Goal: Navigation & Orientation: Find specific page/section

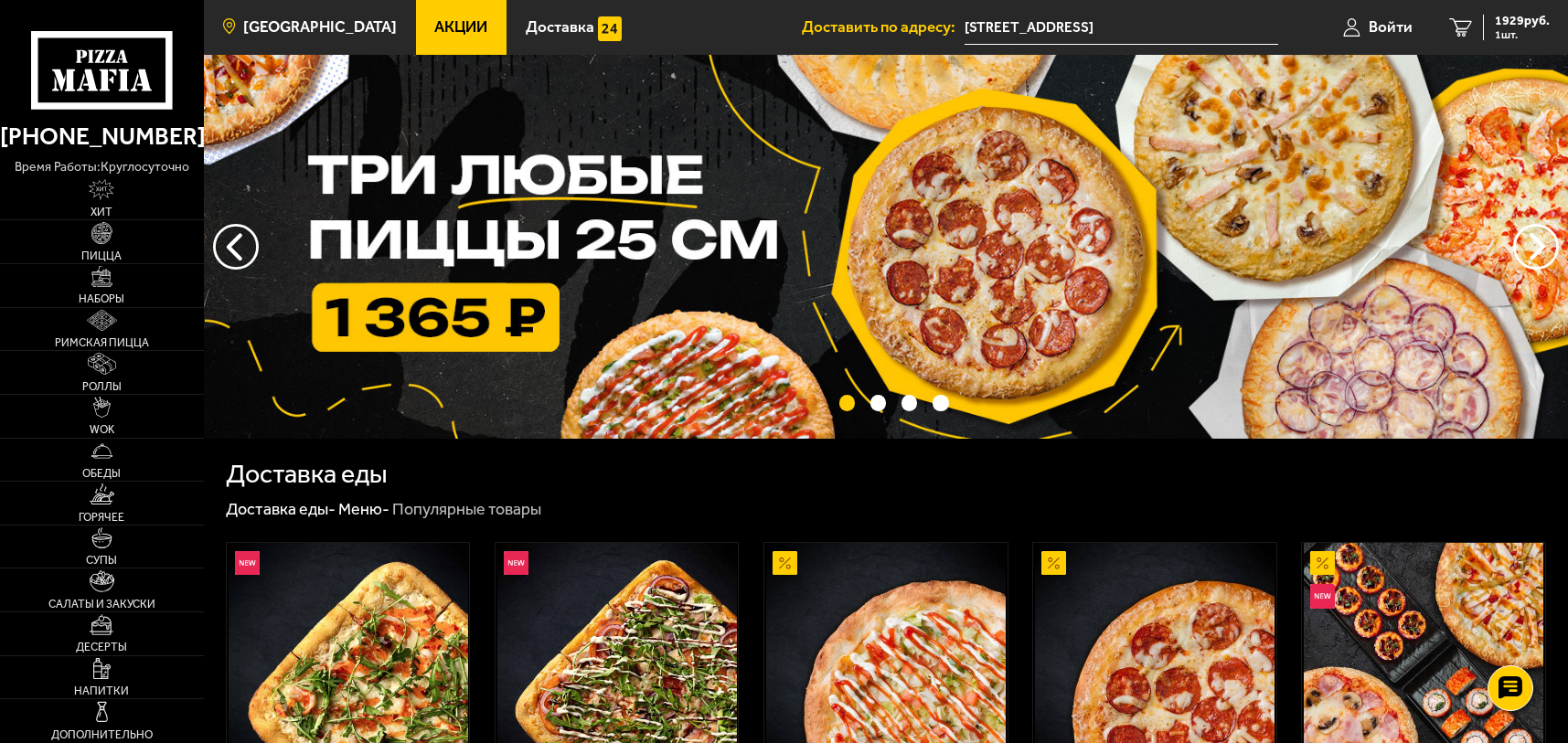
click at [289, 19] on span "[GEOGRAPHIC_DATA]" at bounding box center [320, 27] width 154 height 16
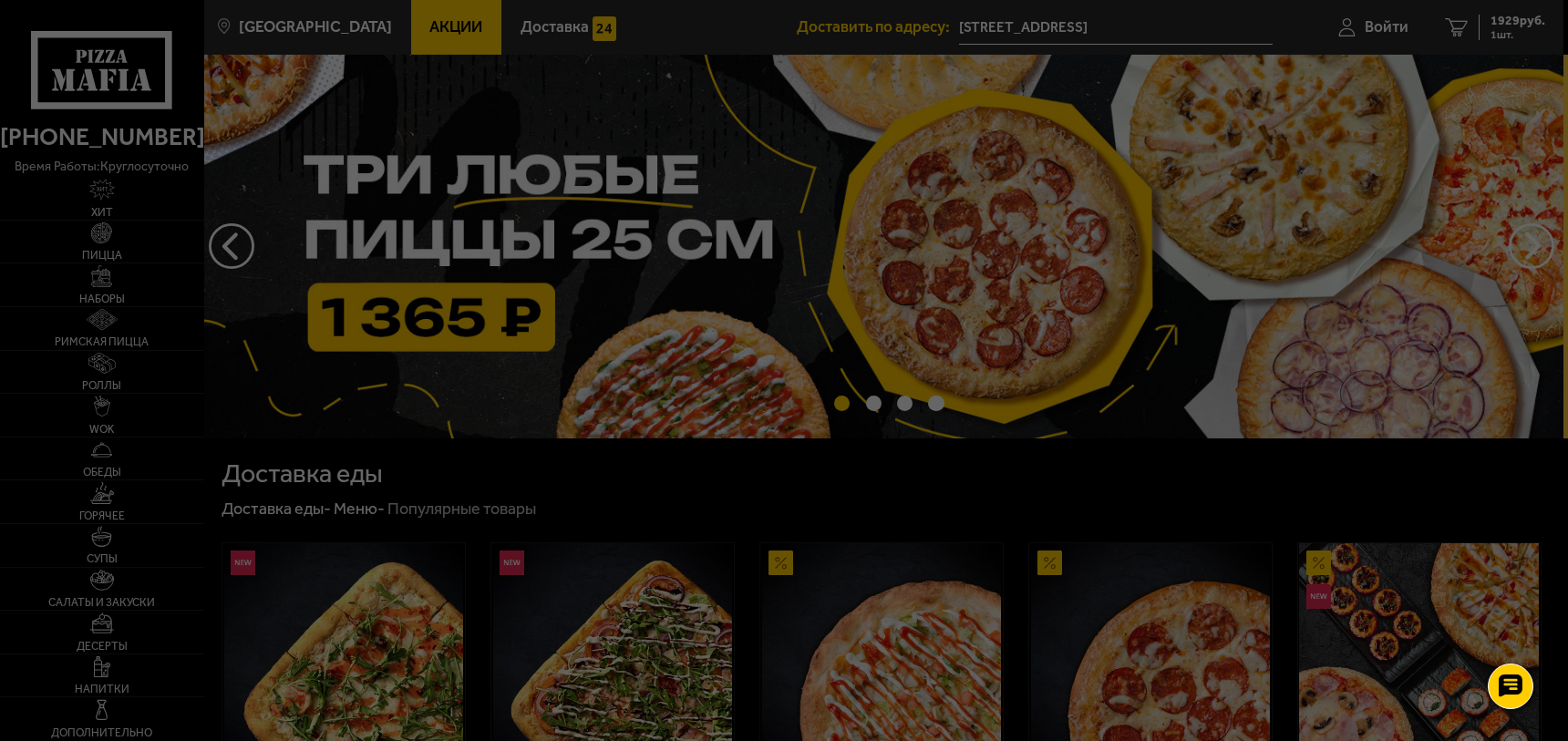
click at [420, 32] on div at bounding box center [784, 370] width 1568 height 741
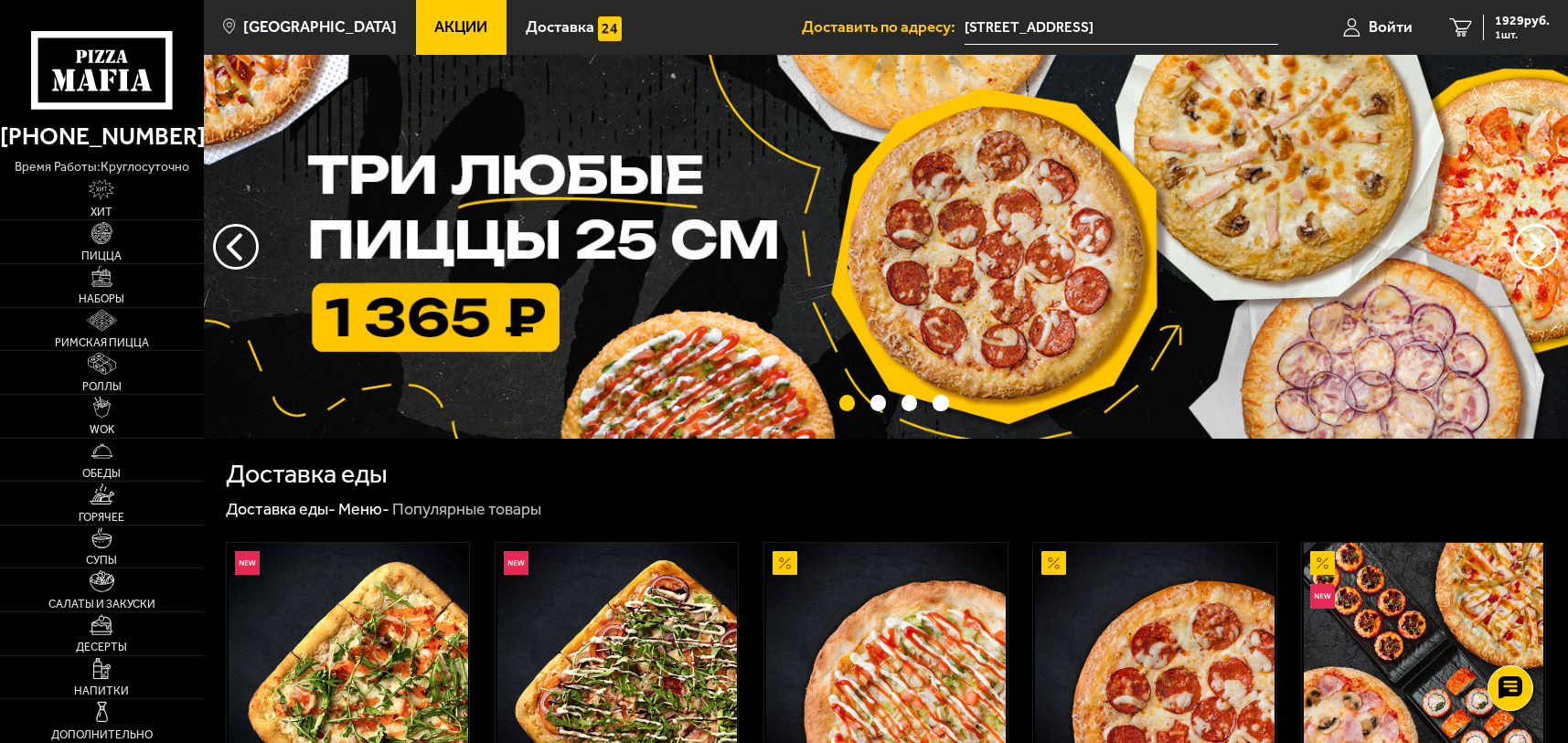
click at [434, 32] on span "Акции" at bounding box center [460, 27] width 53 height 16
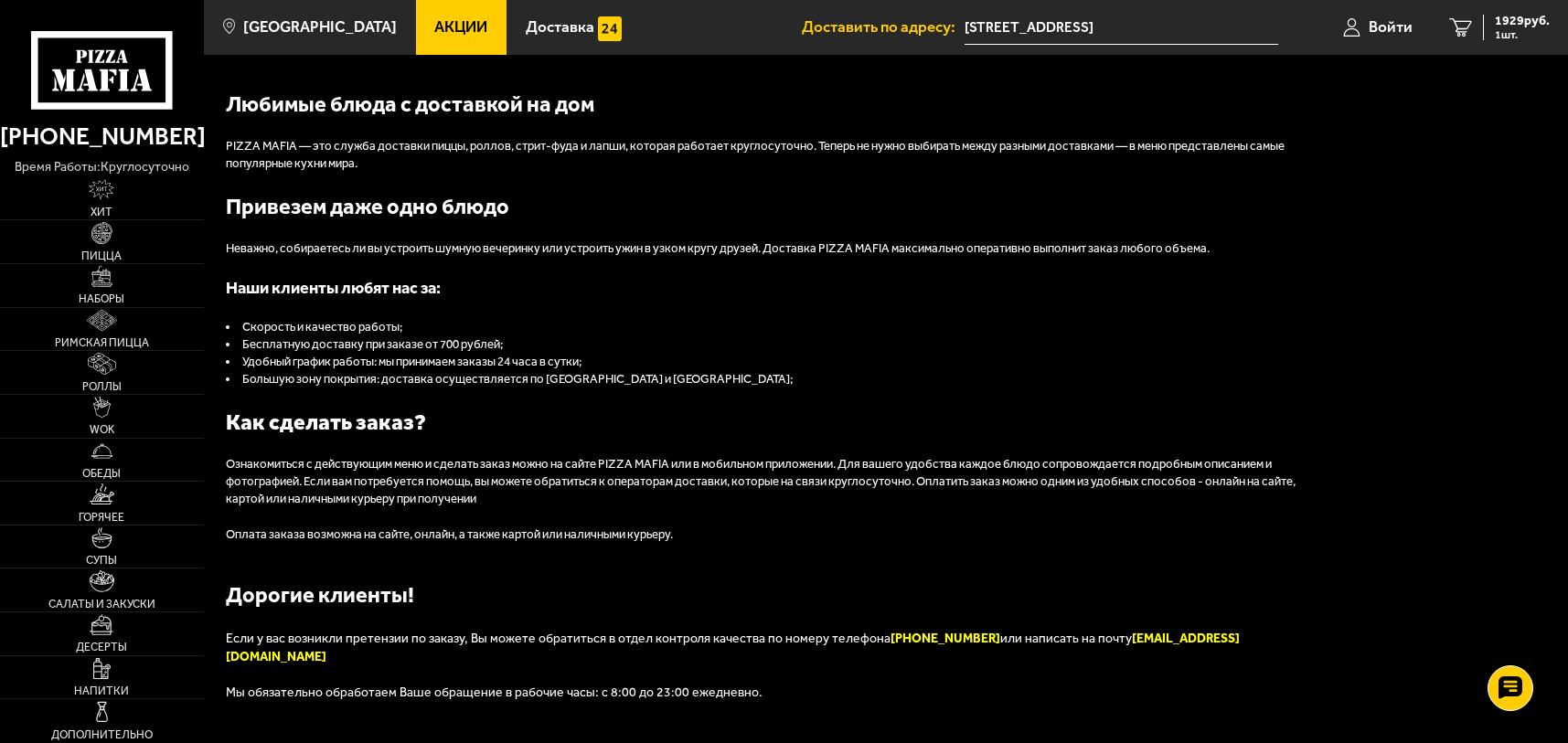
click at [434, 32] on span "Акции" at bounding box center [460, 27] width 53 height 16
click at [262, 37] on link "[GEOGRAPHIC_DATA]" at bounding box center [310, 27] width 212 height 54
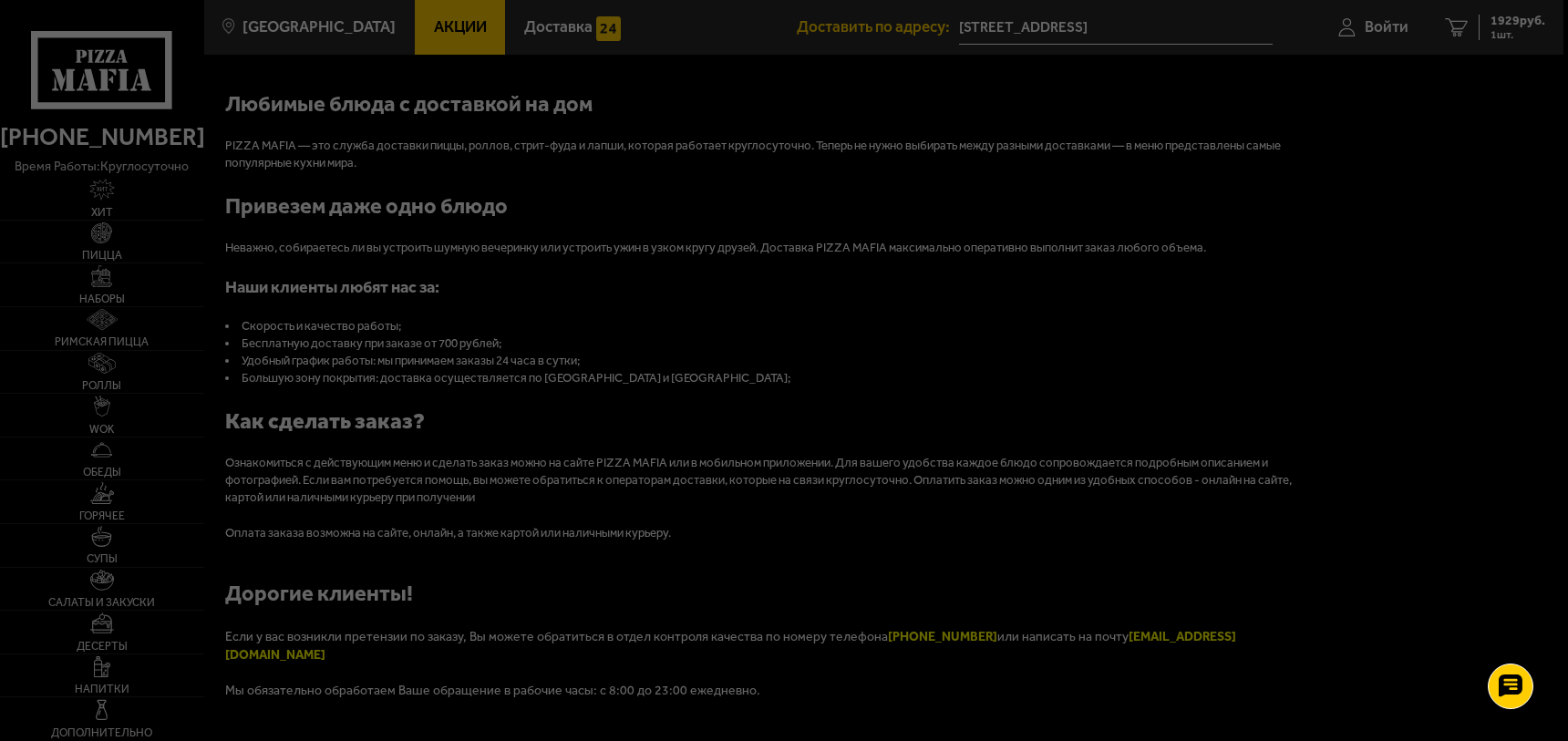
click at [270, 39] on div at bounding box center [784, 370] width 1568 height 741
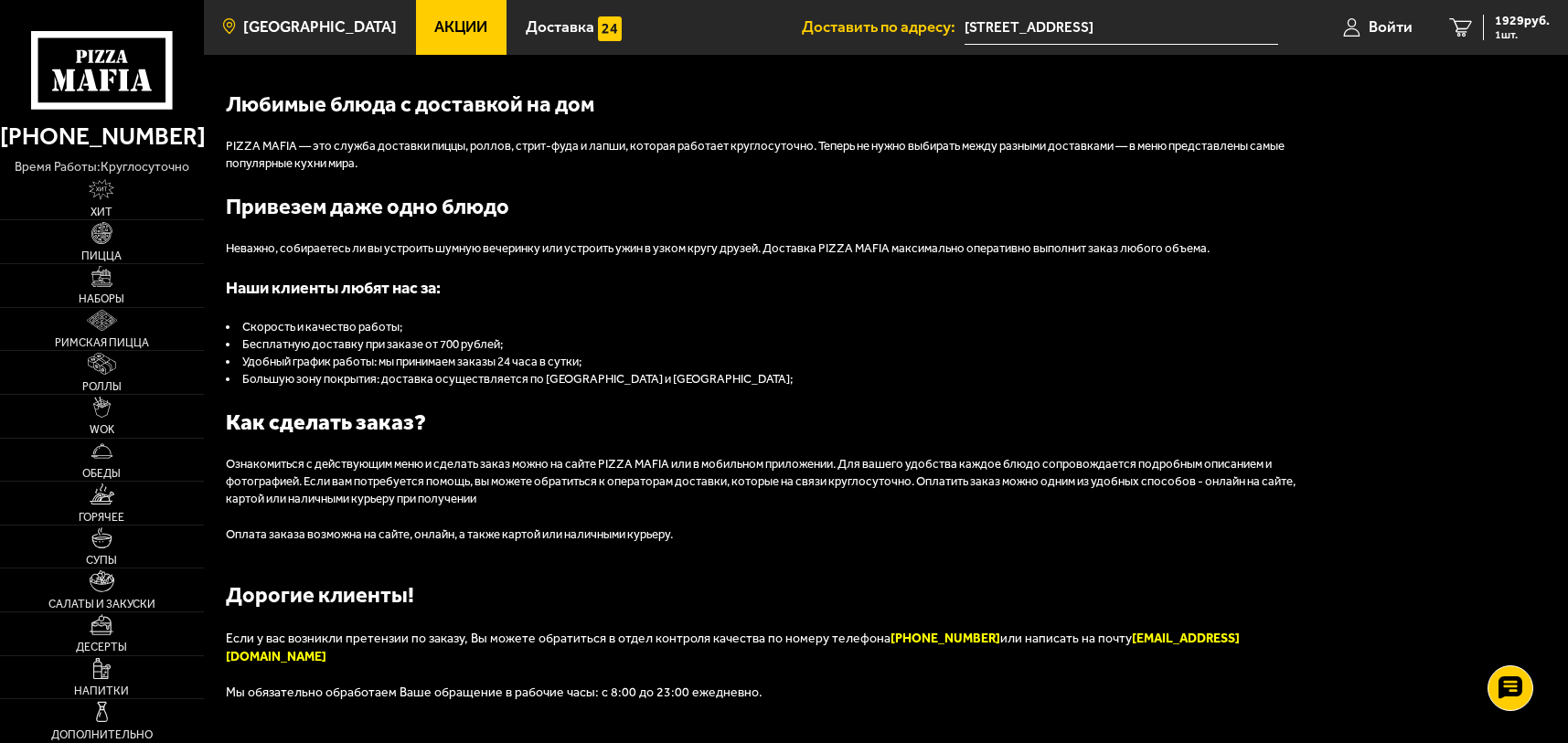
click at [283, 19] on span "[GEOGRAPHIC_DATA]" at bounding box center [320, 27] width 154 height 16
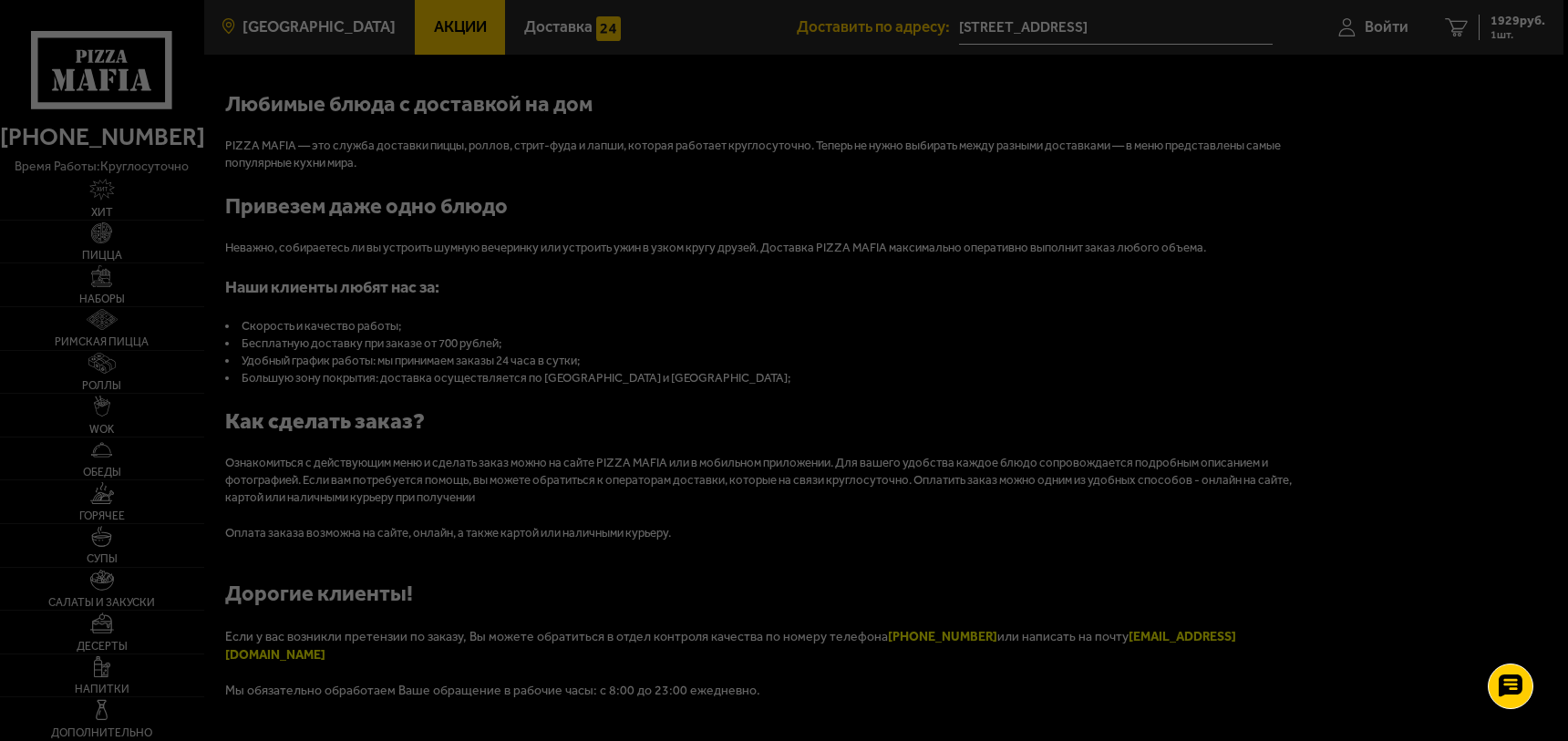
click at [282, 18] on div at bounding box center [784, 370] width 1568 height 741
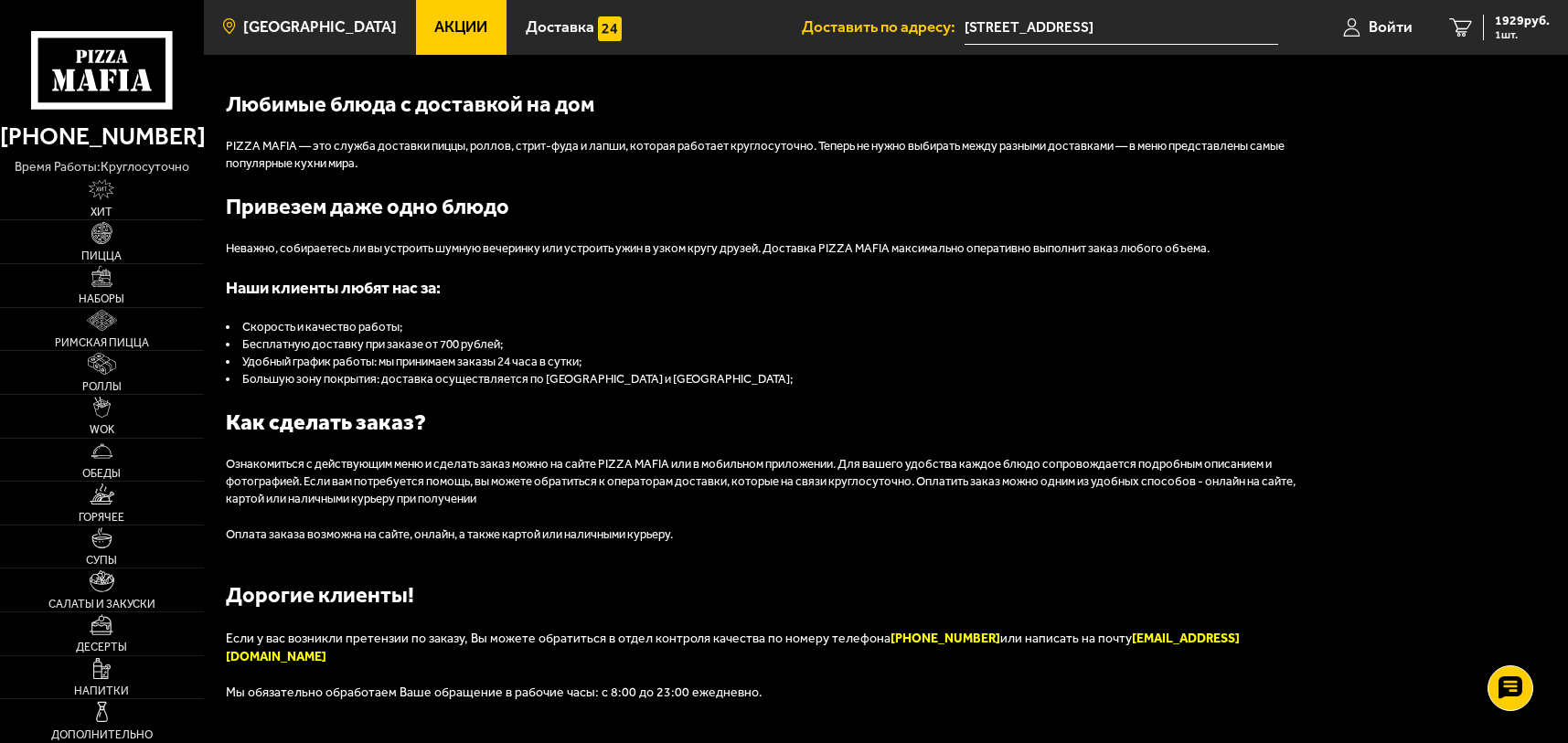
click at [226, 30] on icon at bounding box center [229, 27] width 12 height 17
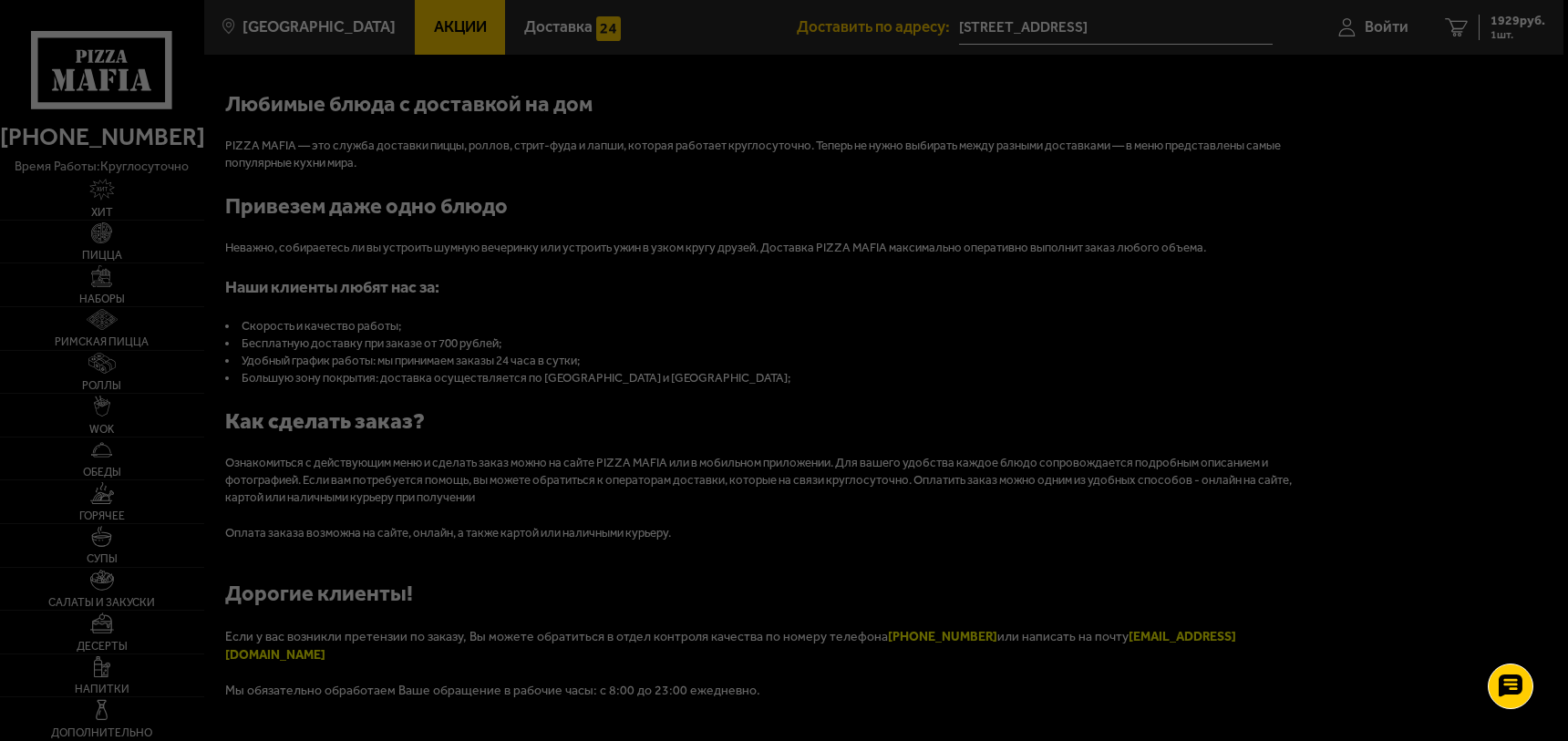
click at [301, 30] on div at bounding box center [784, 370] width 1568 height 741
